Goal: Navigation & Orientation: Find specific page/section

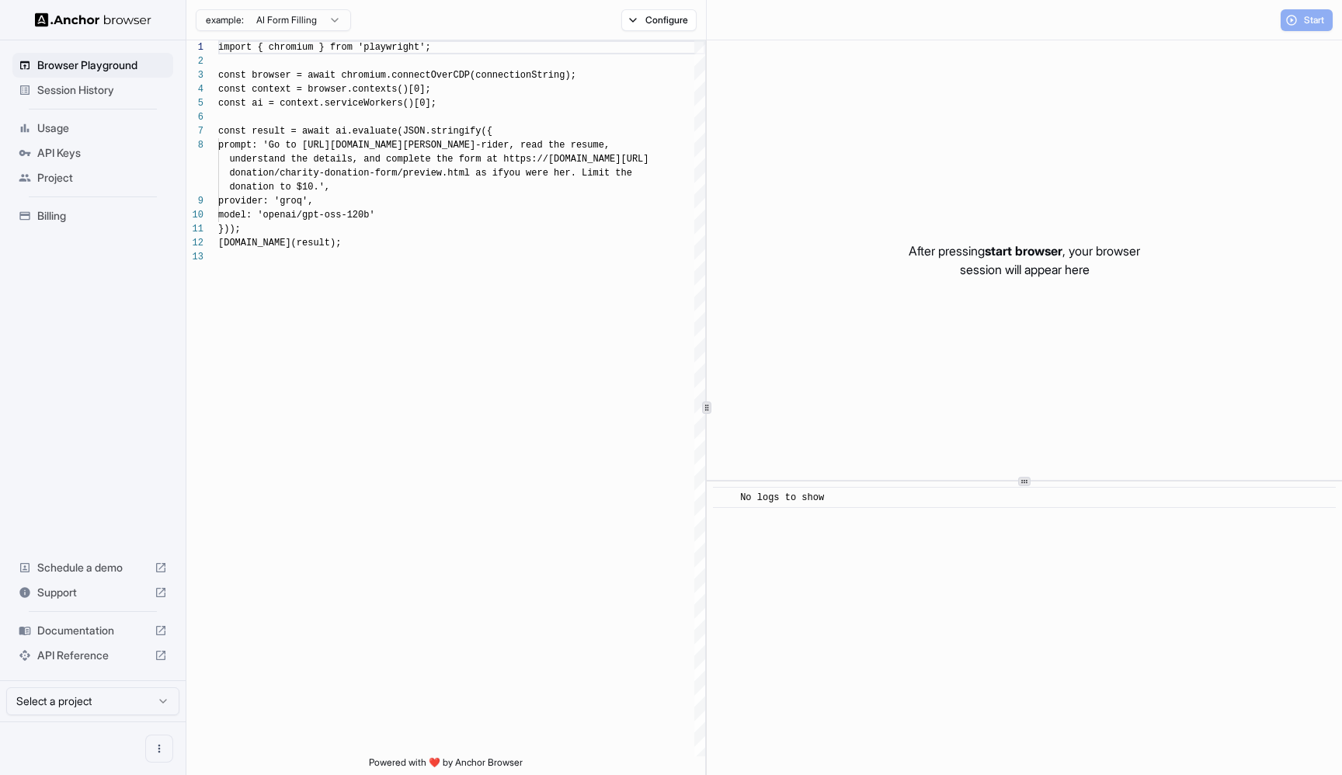
scroll to position [98, 0]
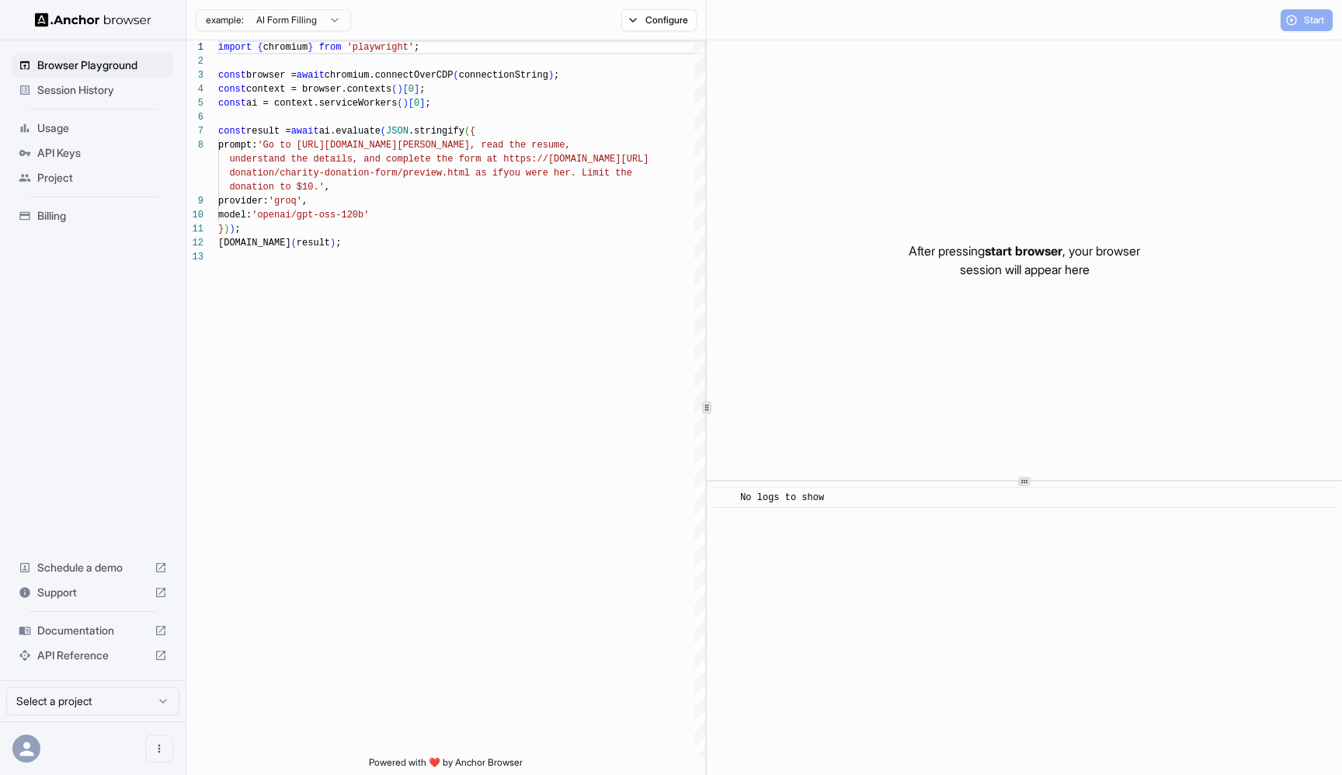
click at [57, 99] on div "Session History" at bounding box center [92, 90] width 161 height 25
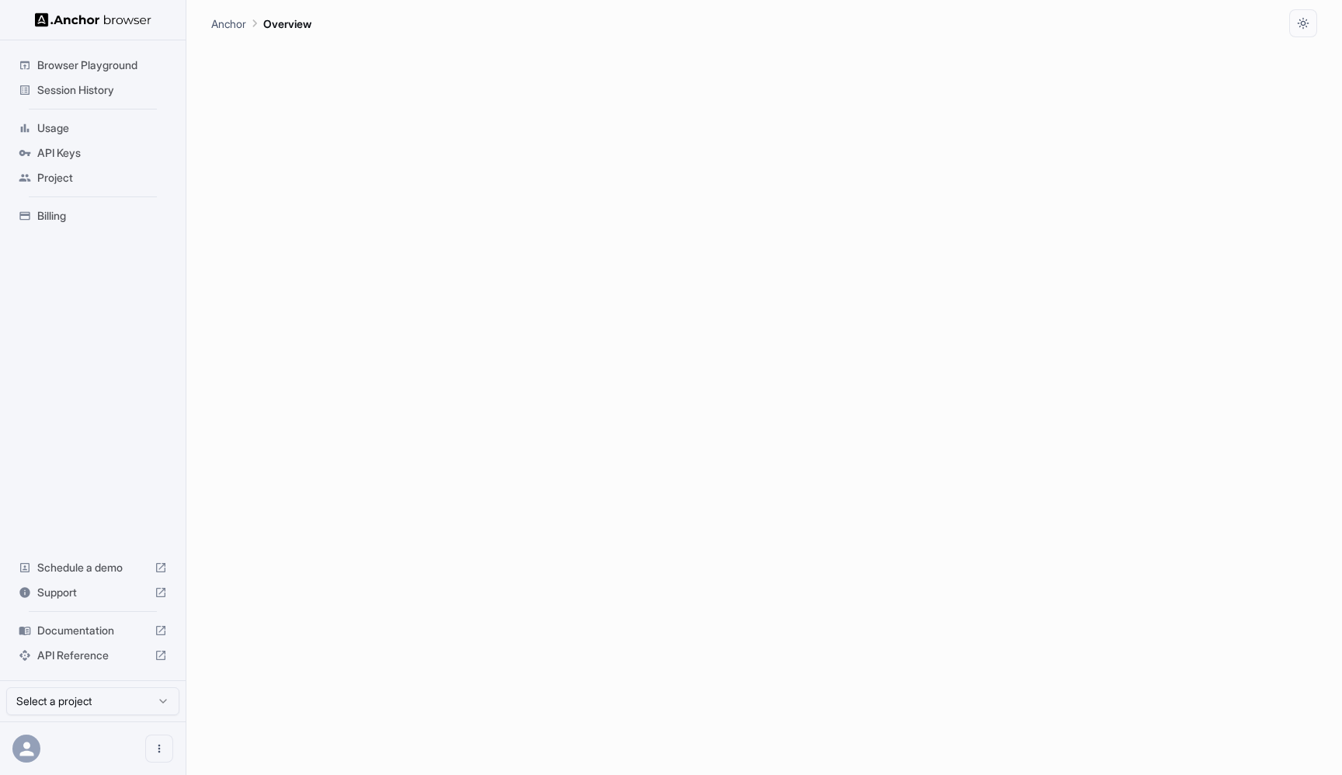
click at [90, 91] on span "Session History" at bounding box center [102, 90] width 130 height 16
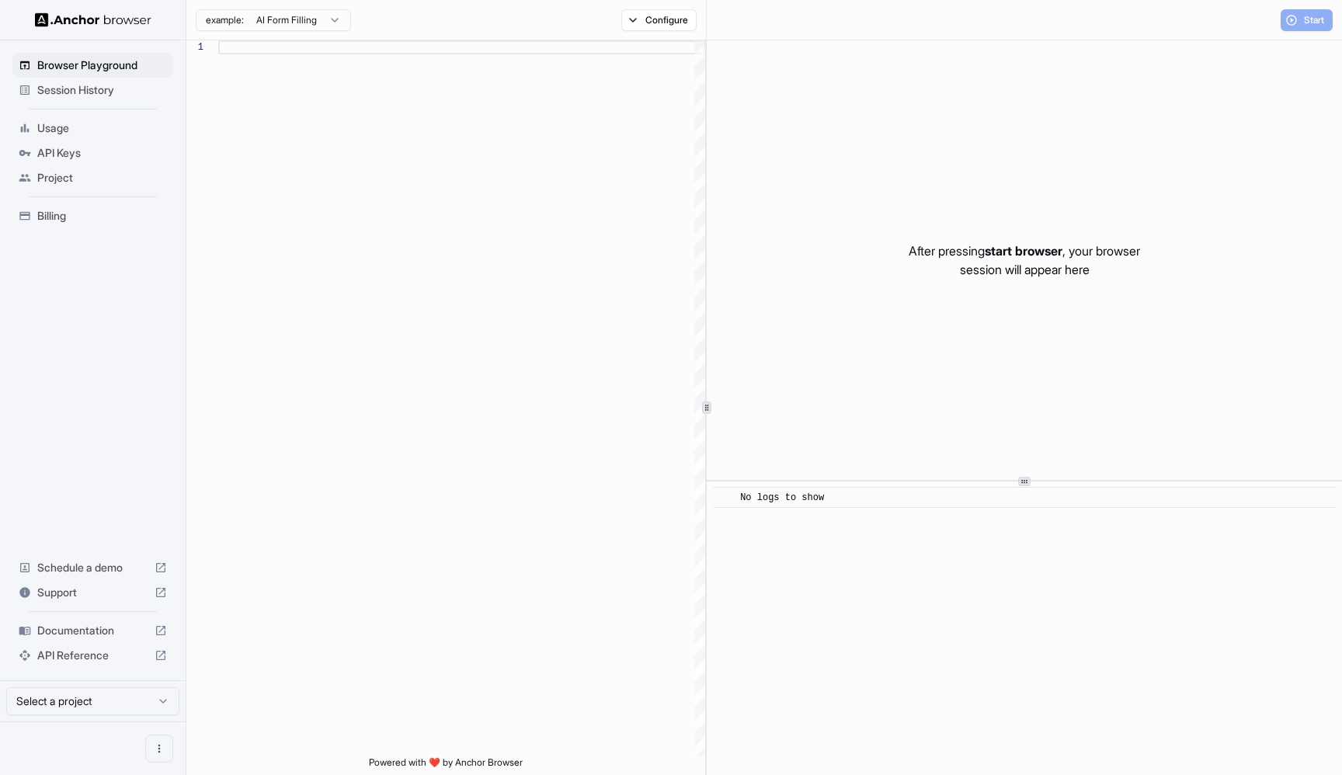
scroll to position [98, 0]
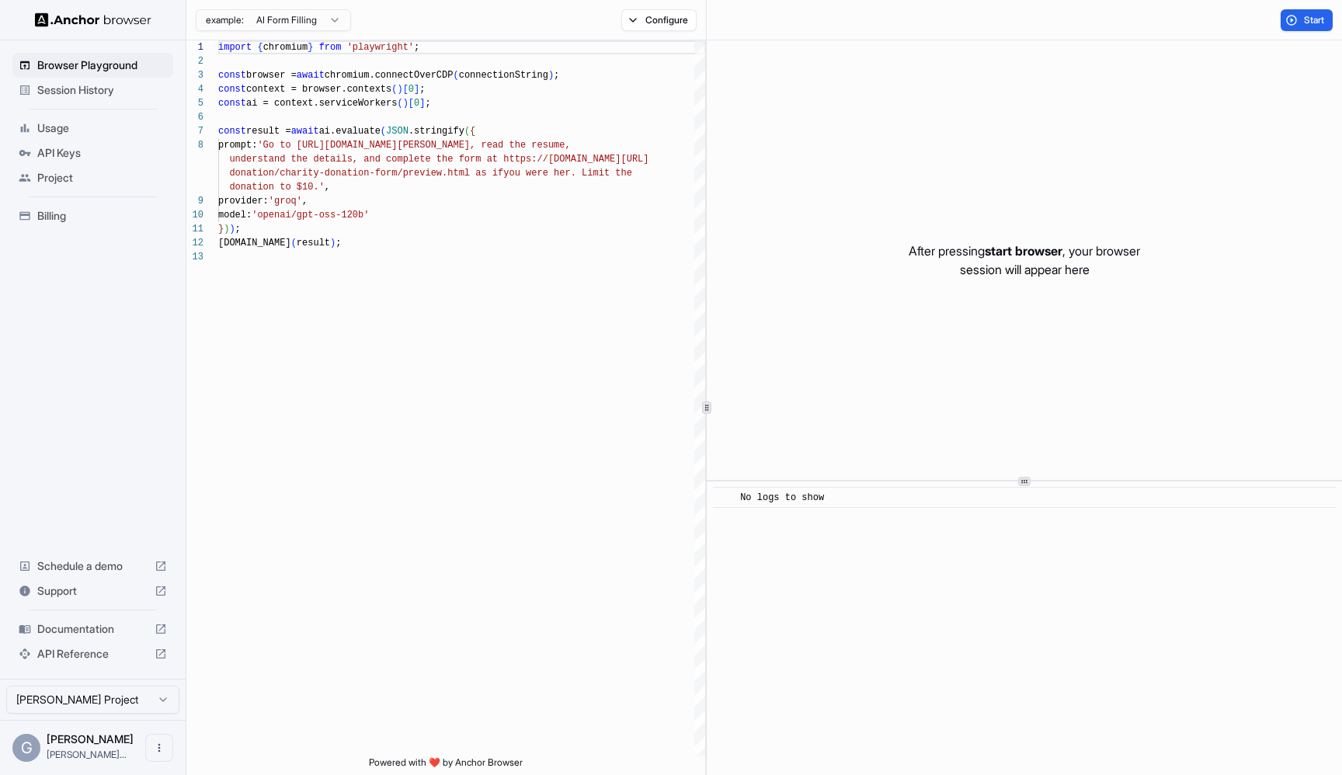
click at [96, 88] on span "Session History" at bounding box center [102, 90] width 130 height 16
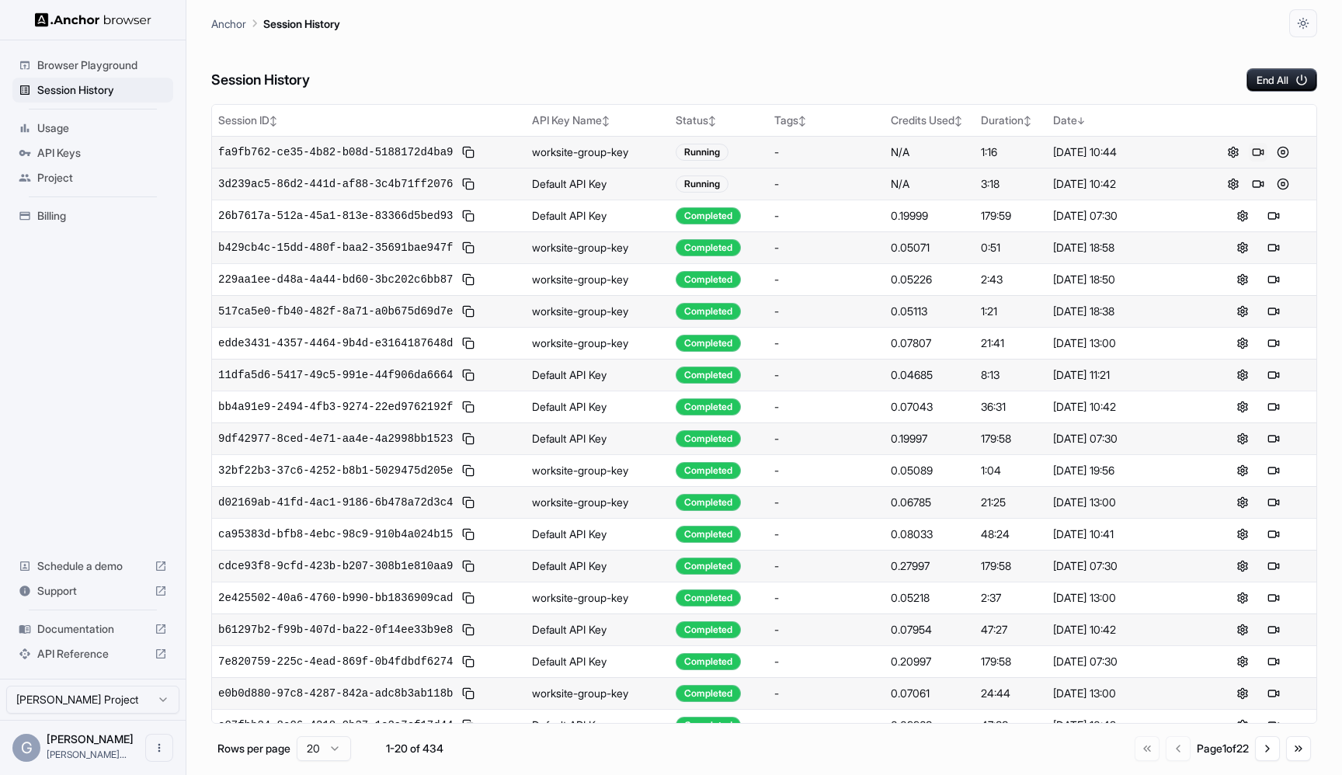
click at [1258, 152] on button at bounding box center [1258, 152] width 19 height 19
click at [1107, 58] on div "Session History End All" at bounding box center [764, 64] width 1106 height 54
click at [1051, 30] on div "Anchor Session History" at bounding box center [764, 18] width 1106 height 37
click at [833, 64] on div "Session History End All" at bounding box center [764, 64] width 1106 height 54
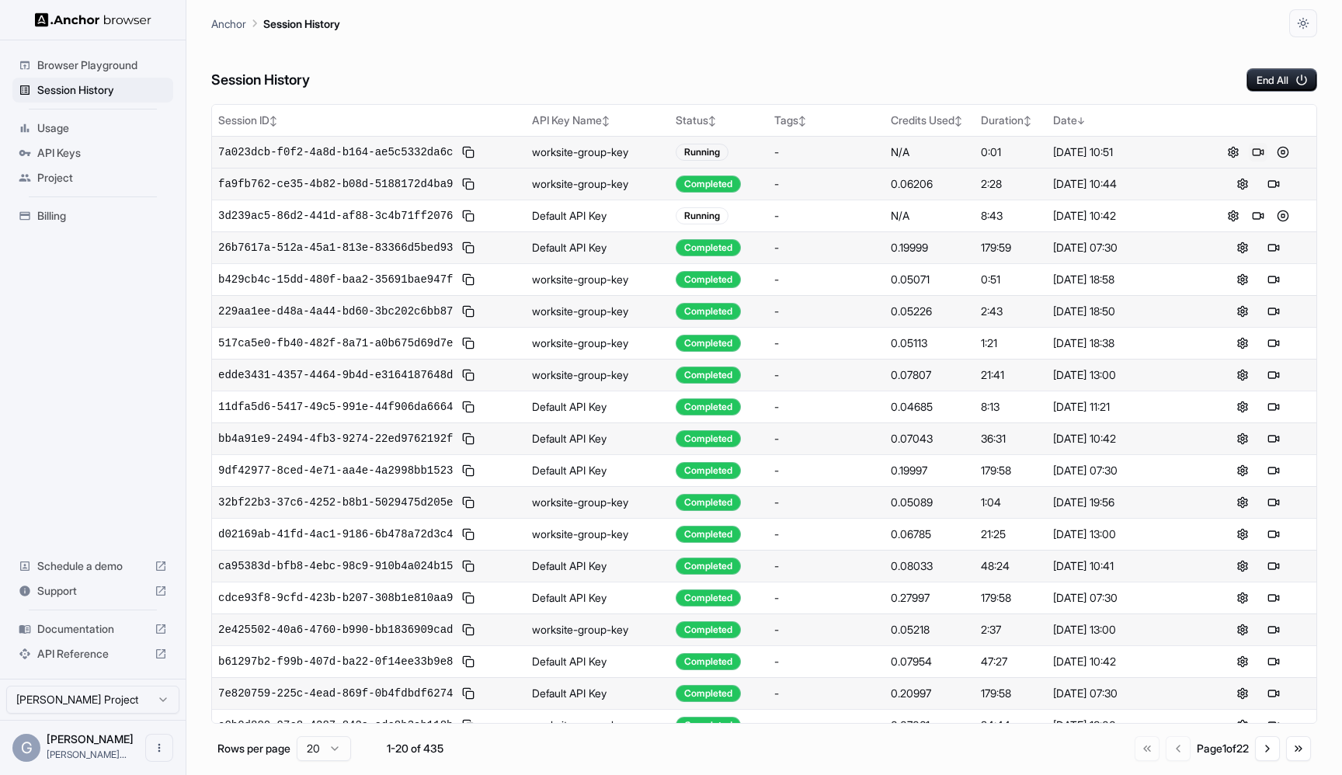
click at [1257, 151] on button at bounding box center [1258, 152] width 19 height 19
click at [902, 71] on div "Session History End All" at bounding box center [764, 64] width 1106 height 54
click at [1257, 152] on button at bounding box center [1258, 152] width 19 height 19
click at [947, 74] on div "Session History End All" at bounding box center [764, 64] width 1106 height 54
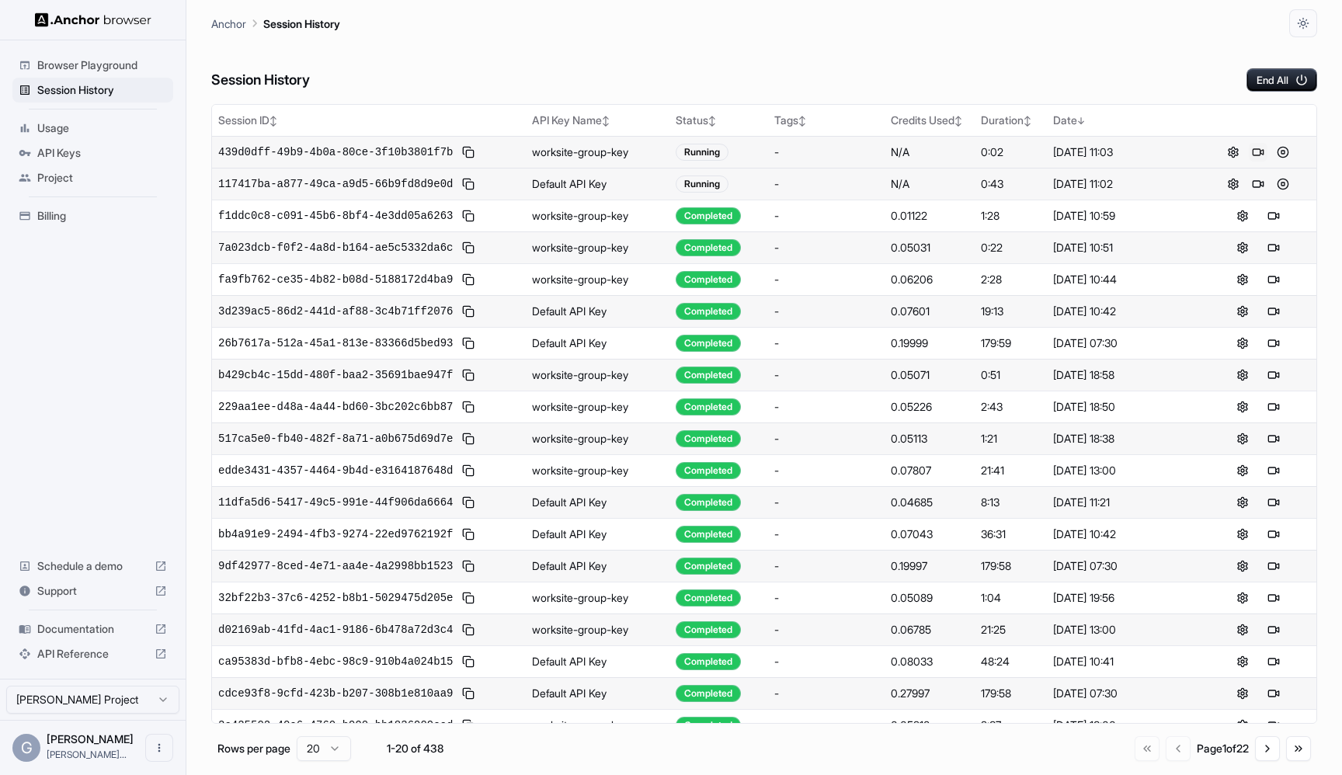
click at [1257, 155] on button at bounding box center [1258, 152] width 19 height 19
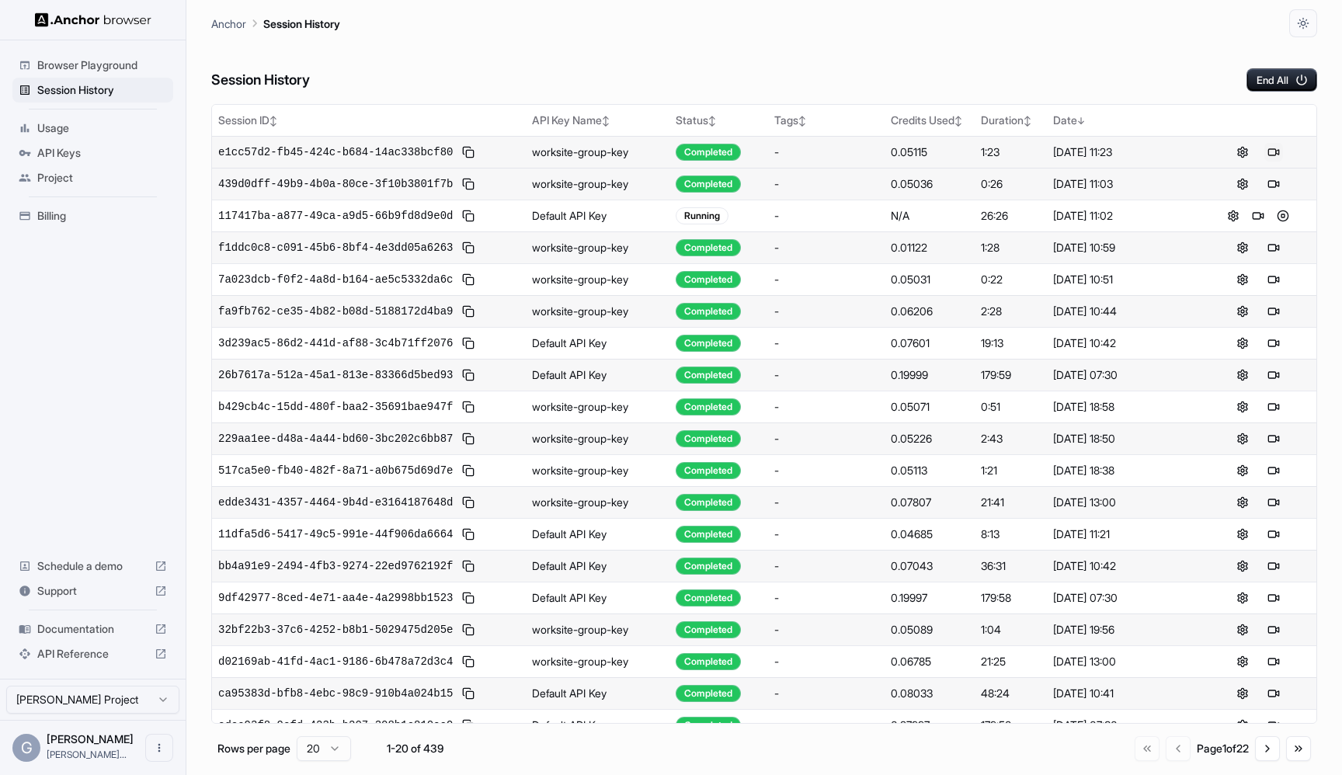
click at [1277, 152] on button at bounding box center [1273, 152] width 19 height 19
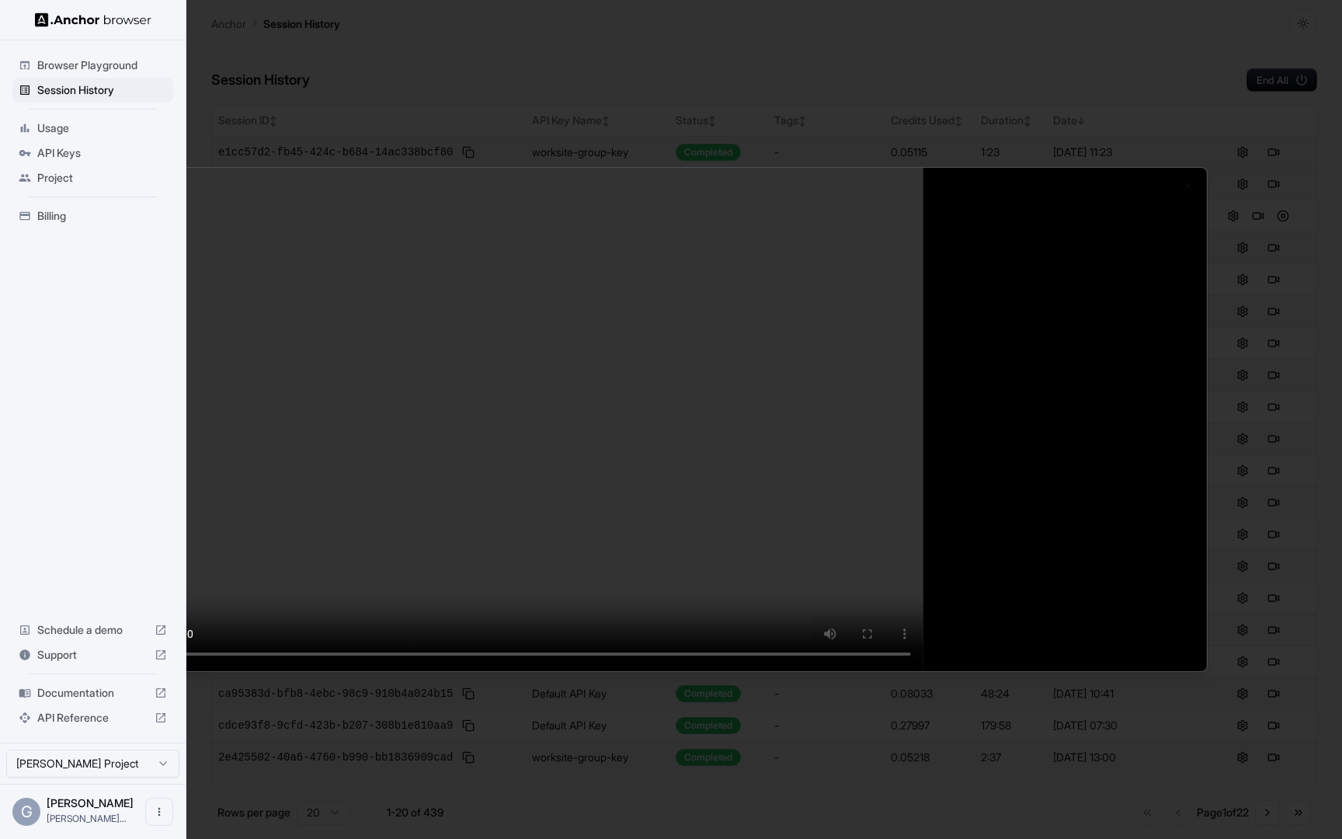
click at [1207, 168] on video at bounding box center [671, 419] width 1072 height 503
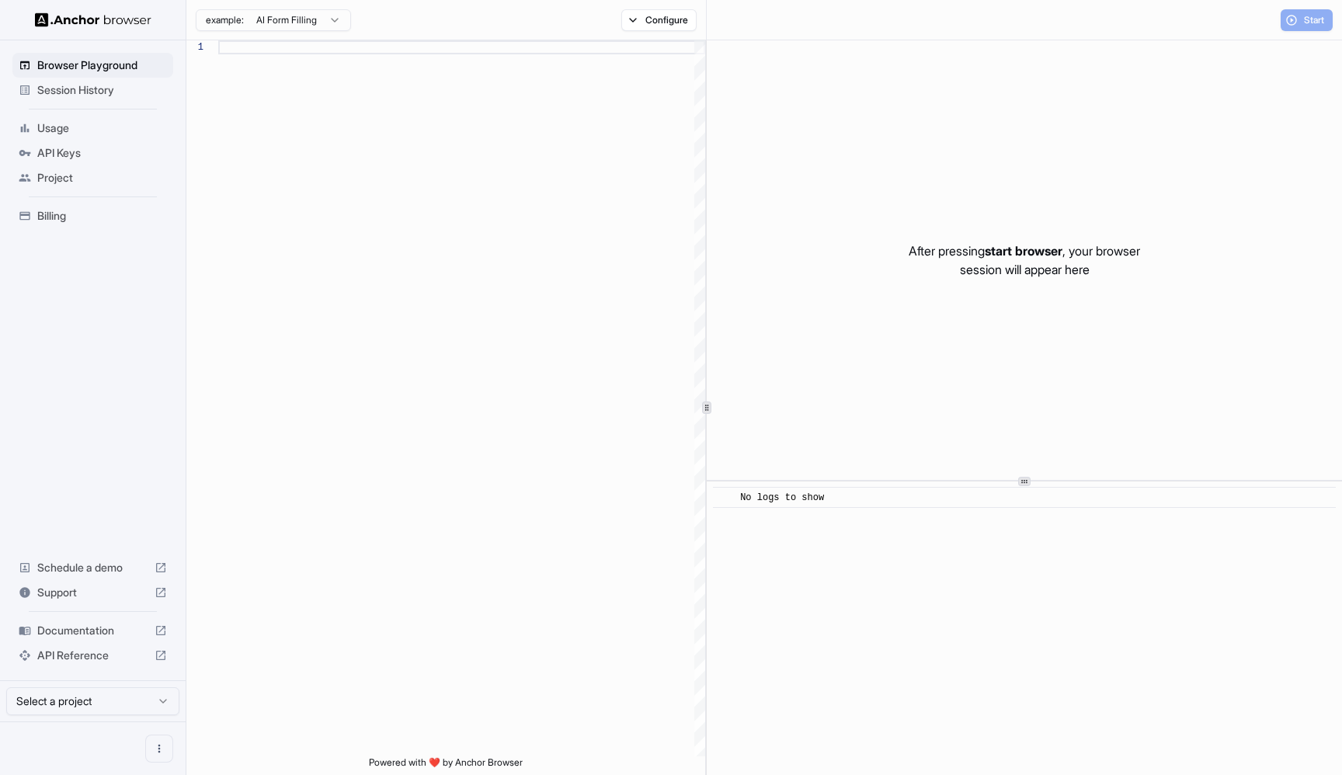
scroll to position [98, 0]
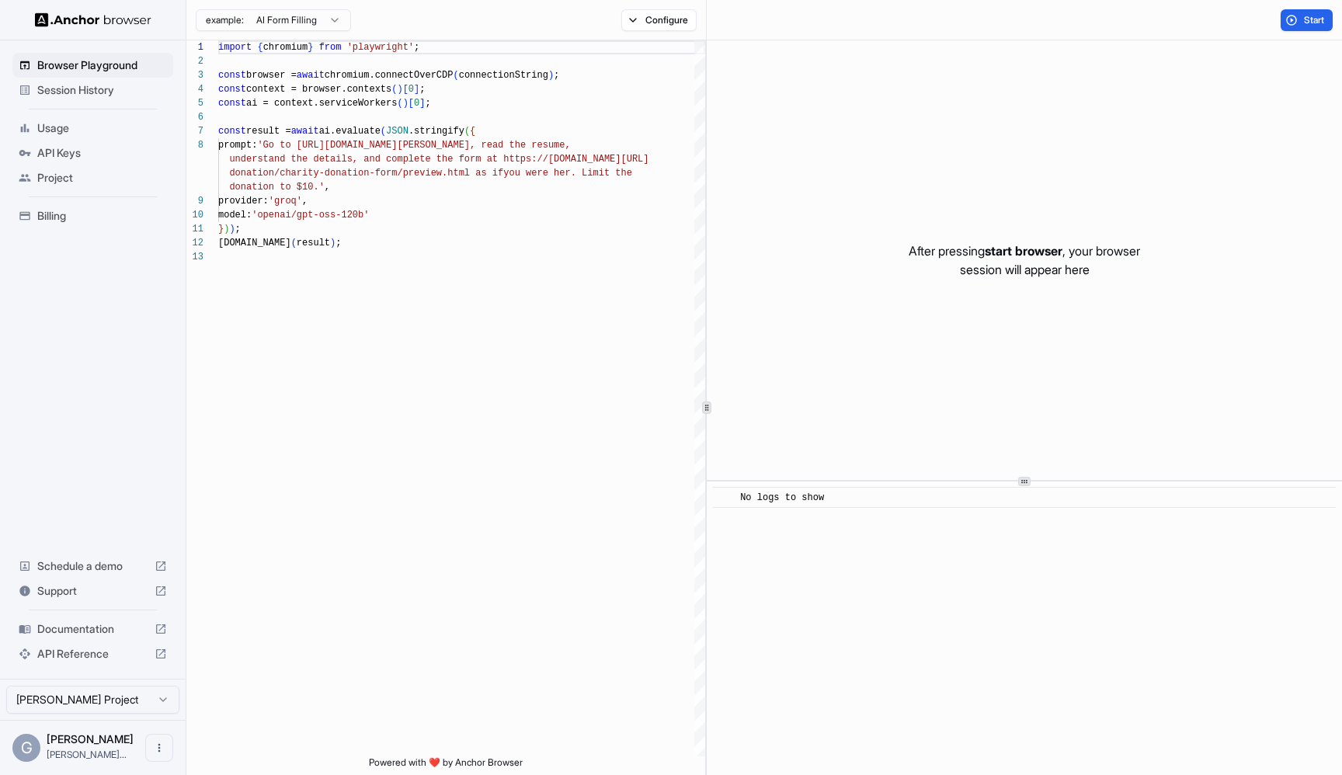
click at [82, 89] on span "Session History" at bounding box center [102, 90] width 130 height 16
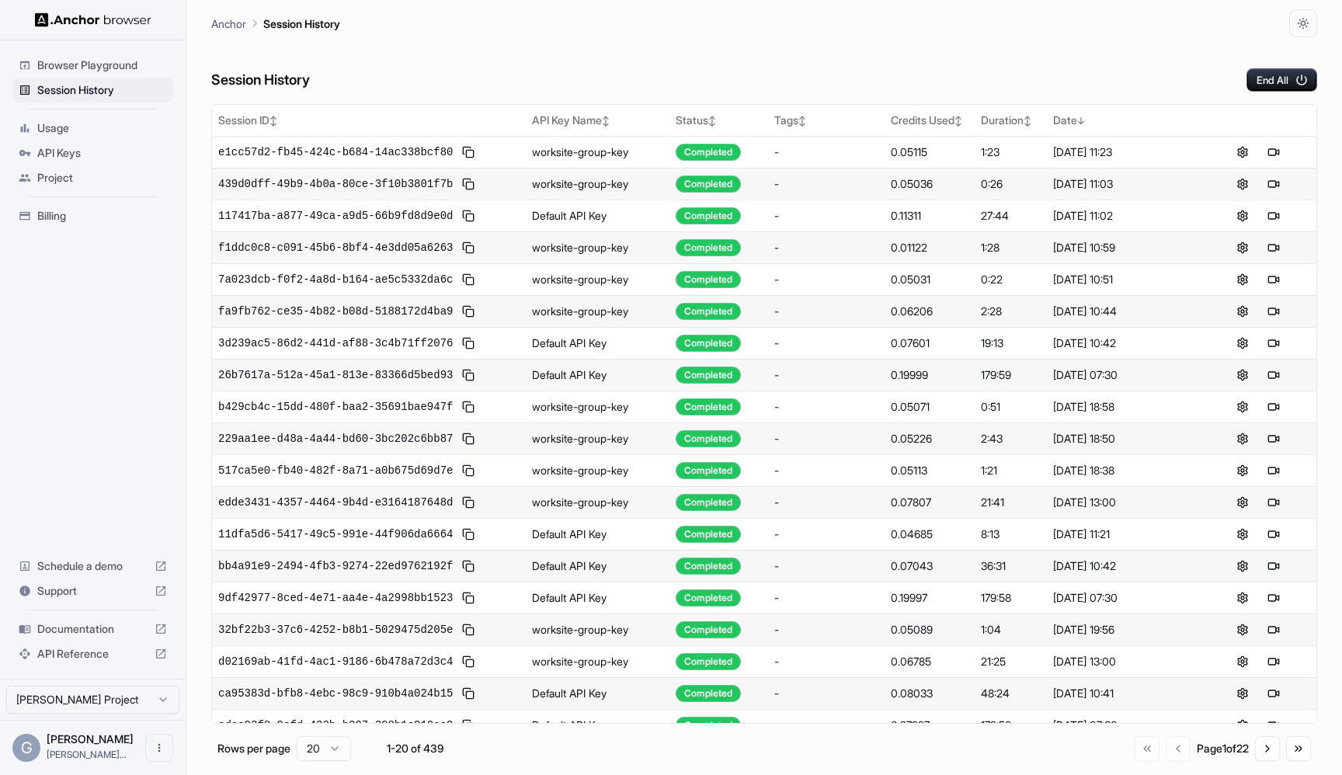
click at [572, 77] on div "Session History End All" at bounding box center [764, 64] width 1106 height 54
click at [936, 51] on div "Session History End All" at bounding box center [764, 64] width 1106 height 54
